Goal: Navigation & Orientation: Find specific page/section

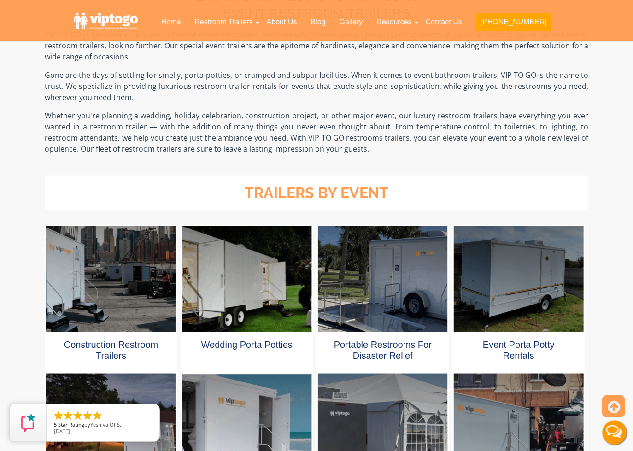
scroll to position [340, 0]
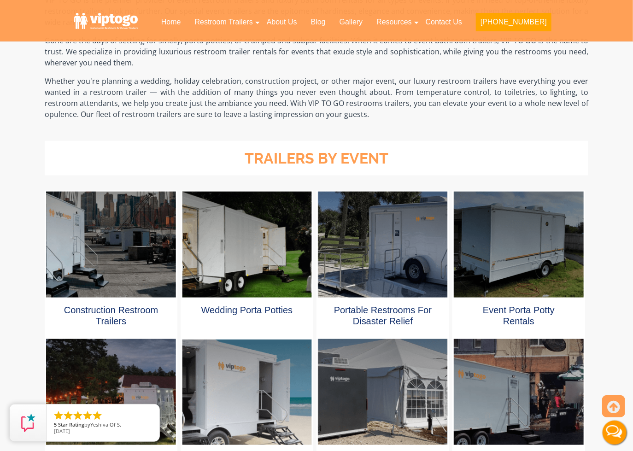
click at [248, 252] on div at bounding box center [247, 245] width 130 height 106
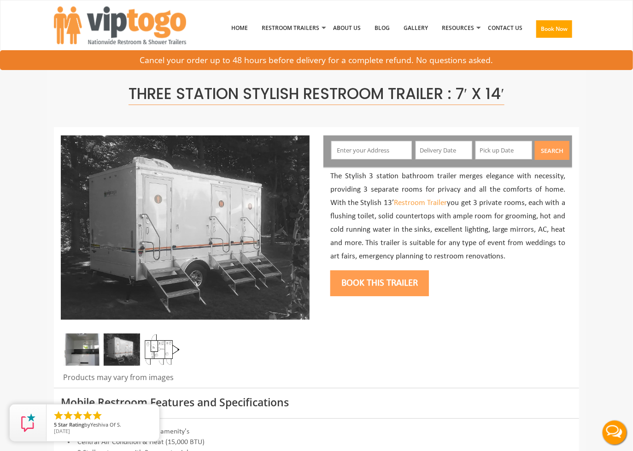
click at [132, 345] on img at bounding box center [122, 349] width 36 height 32
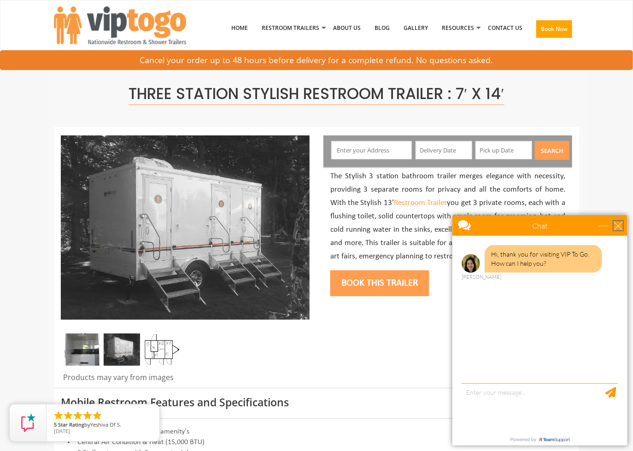
click at [616, 227] on div "close" at bounding box center [617, 225] width 9 height 9
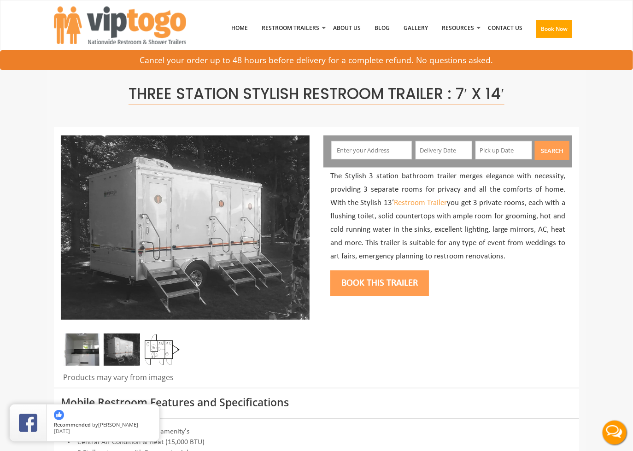
click at [122, 345] on img at bounding box center [122, 349] width 36 height 32
click at [157, 353] on img at bounding box center [162, 349] width 36 height 32
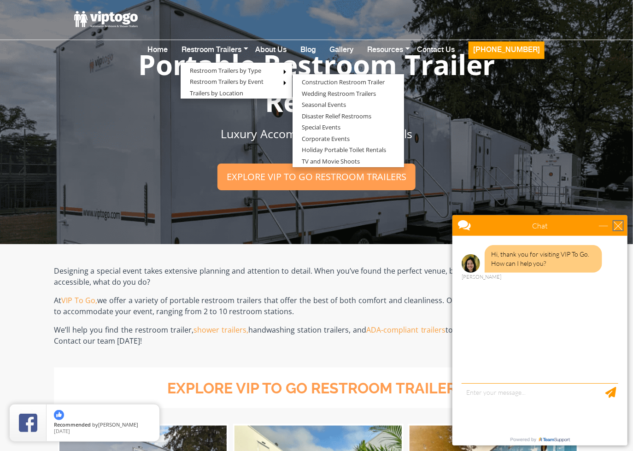
click at [618, 225] on div "close" at bounding box center [617, 225] width 9 height 9
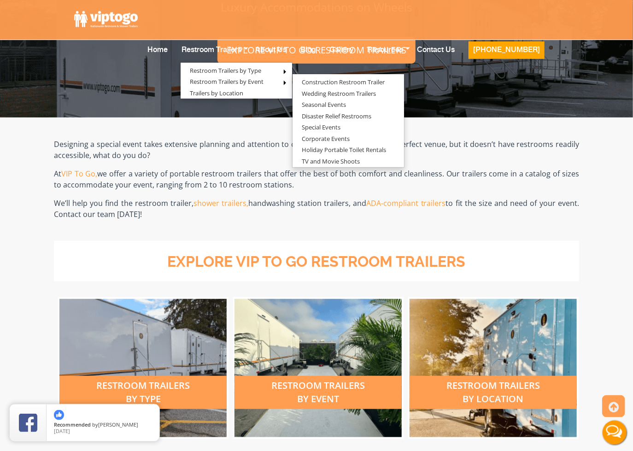
scroll to position [146, 0]
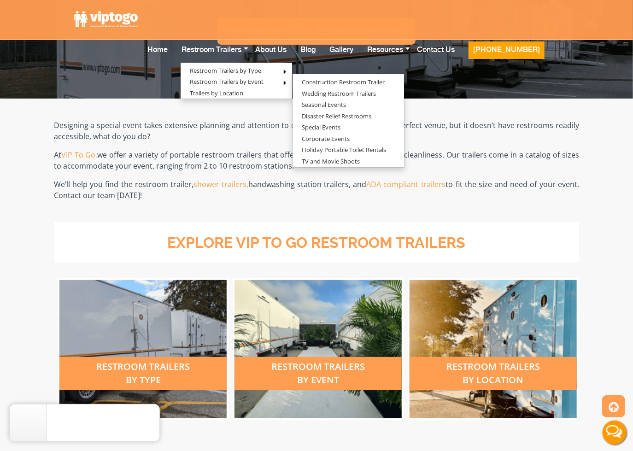
click at [499, 324] on div "restroom trailers by location" at bounding box center [492, 349] width 167 height 138
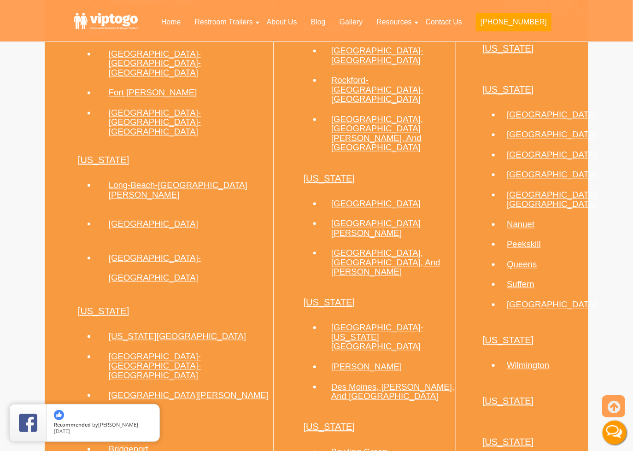
scroll to position [827, 0]
